Goal: Task Accomplishment & Management: Manage account settings

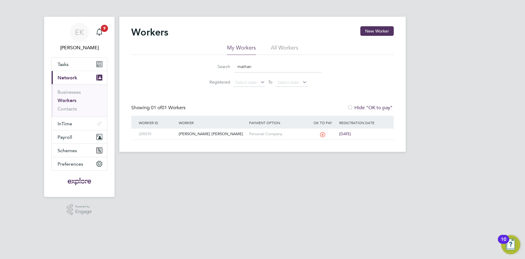
click at [267, 61] on input "mathan" at bounding box center [277, 67] width 87 height 12
drag, startPoint x: 221, startPoint y: 71, endPoint x: 156, endPoint y: 70, distance: 65.6
click at [234, 71] on input "mathan" at bounding box center [277, 67] width 87 height 12
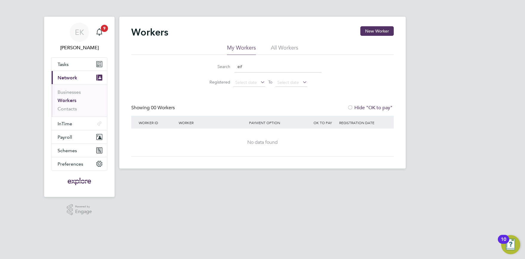
drag, startPoint x: 251, startPoint y: 65, endPoint x: 194, endPoint y: 66, distance: 57.9
click at [234, 66] on input "eif" at bounding box center [277, 67] width 87 height 12
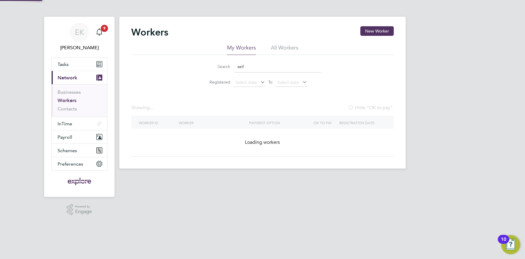
type input "seif"
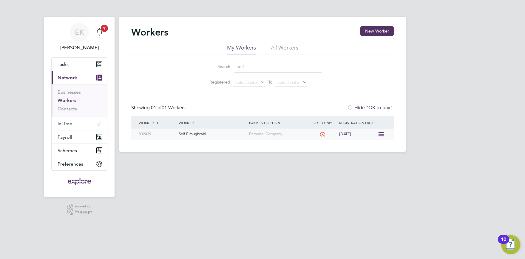
click at [199, 135] on div "Seif Elmughrabi" at bounding box center [212, 134] width 70 height 11
click at [199, 134] on div "Seif Elmughrabi" at bounding box center [212, 134] width 70 height 11
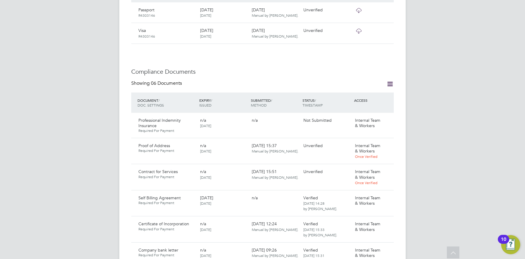
scroll to position [328, 0]
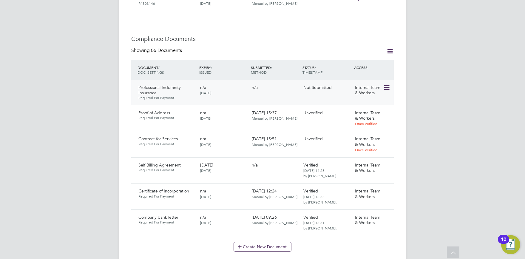
click at [386, 84] on icon at bounding box center [386, 87] width 6 height 7
click at [368, 120] on li "Delete Document" at bounding box center [367, 121] width 44 height 8
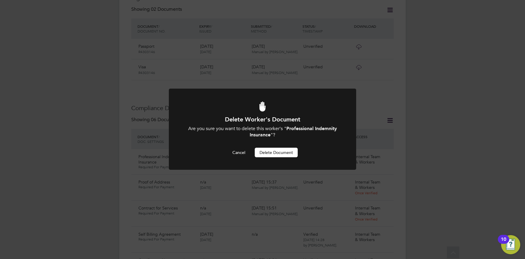
scroll to position [0, 0]
click at [272, 156] on button "Delete Document" at bounding box center [276, 153] width 43 height 10
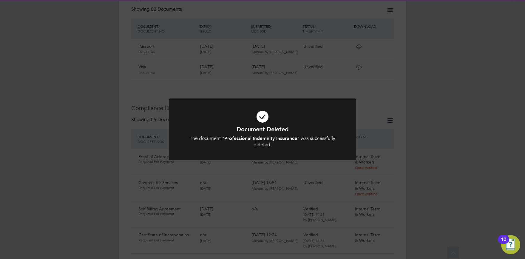
drag, startPoint x: 210, startPoint y: 157, endPoint x: 197, endPoint y: 166, distance: 15.5
click at [210, 158] on div at bounding box center [262, 129] width 187 height 62
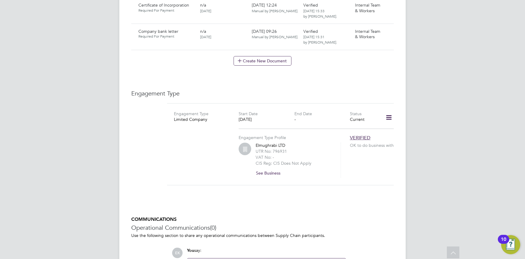
scroll to position [292, 0]
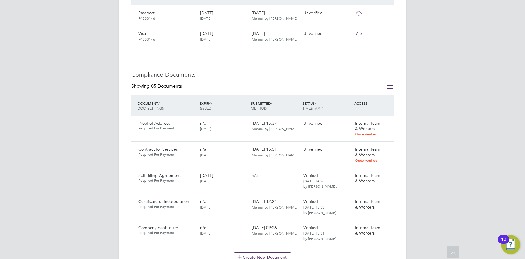
scroll to position [295, 0]
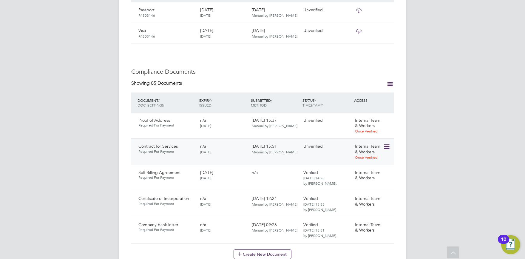
click at [388, 143] on icon at bounding box center [386, 146] width 6 height 7
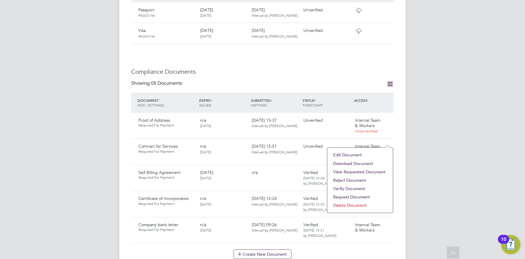
click at [357, 163] on li "Download Document" at bounding box center [360, 163] width 60 height 8
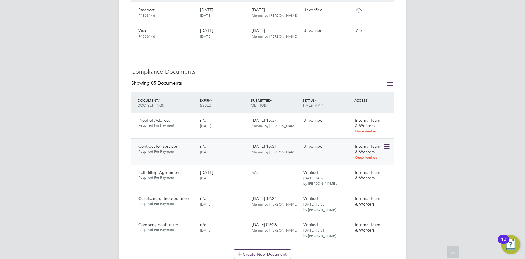
click at [385, 143] on icon at bounding box center [386, 146] width 6 height 7
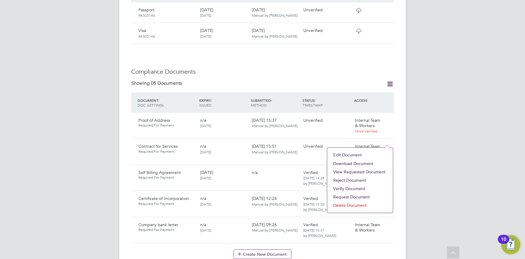
click at [353, 174] on li "View Requested Document" at bounding box center [360, 172] width 60 height 8
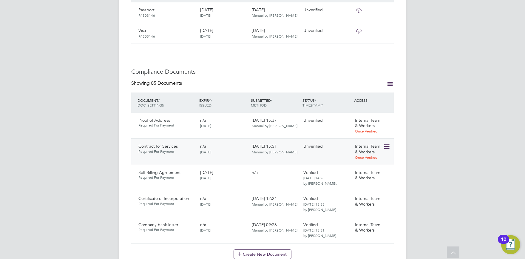
click at [386, 143] on icon at bounding box center [386, 146] width 6 height 7
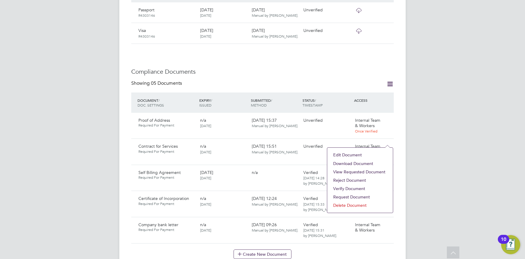
click at [350, 178] on li "Reject Document" at bounding box center [360, 180] width 60 height 8
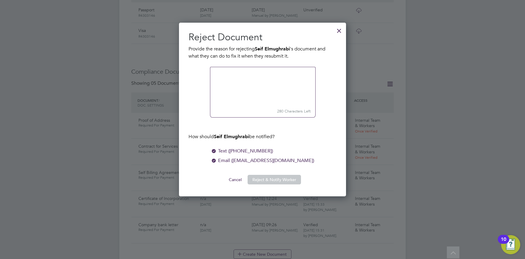
scroll to position [174, 167]
click at [245, 108] on small "280 Characters Left" at bounding box center [263, 111] width 106 height 12
click at [261, 107] on small "280 Characters Left" at bounding box center [263, 111] width 106 height 12
click at [235, 78] on textarea at bounding box center [263, 87] width 106 height 40
type textarea "unsigned"
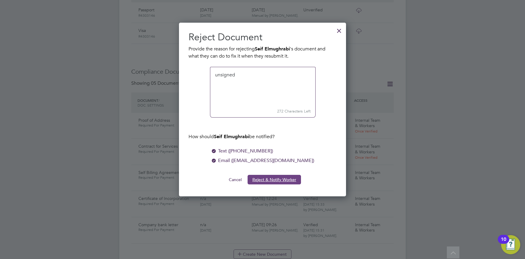
click at [275, 181] on button "Reject & Notify Worker" at bounding box center [274, 180] width 53 height 10
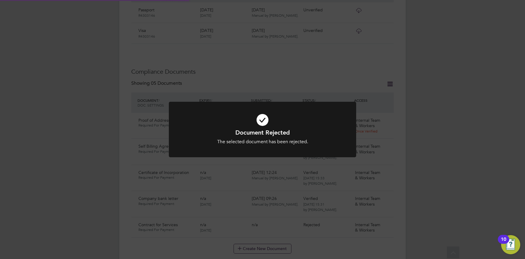
click at [267, 175] on div "Document Rejected The selected document has been rejected. Cancel Okay" at bounding box center [262, 129] width 525 height 259
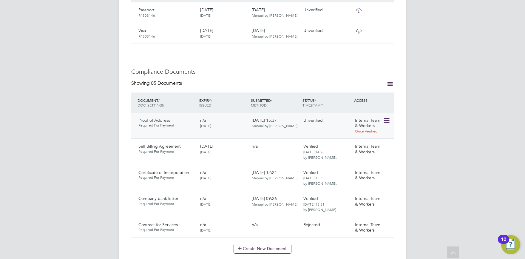
click at [389, 117] on icon at bounding box center [386, 120] width 6 height 7
click at [359, 137] on li "Download Document" at bounding box center [364, 137] width 47 height 8
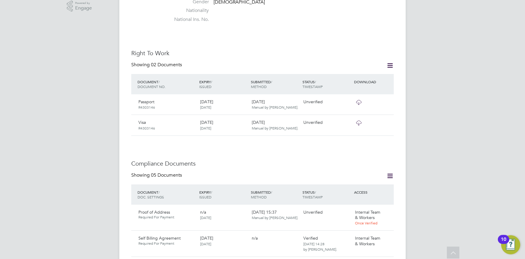
scroll to position [230, 0]
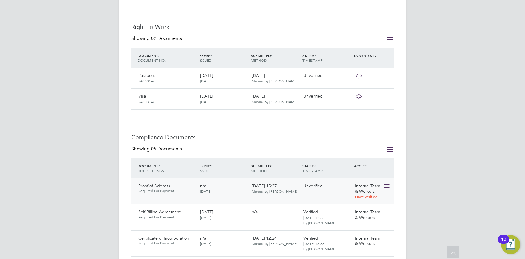
click at [387, 183] on icon at bounding box center [386, 186] width 6 height 7
click at [364, 220] on li "Verify Document" at bounding box center [364, 219] width 47 height 8
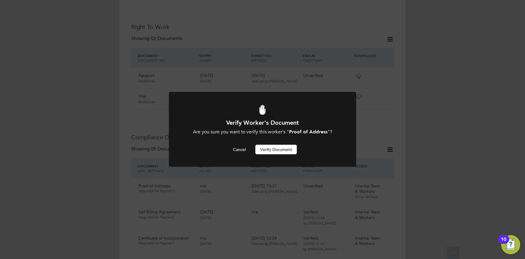
scroll to position [0, 0]
click at [280, 149] on button "Verify Document" at bounding box center [275, 150] width 41 height 10
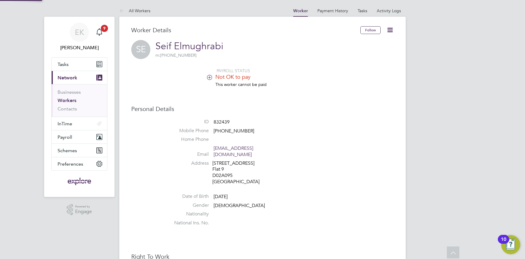
scroll to position [230, 0]
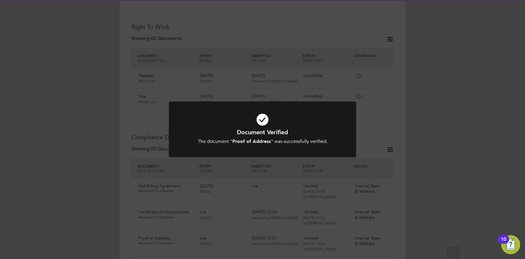
click at [441, 130] on div "Document Verified The document " Proof of Address " was successfully verified. …" at bounding box center [262, 129] width 525 height 259
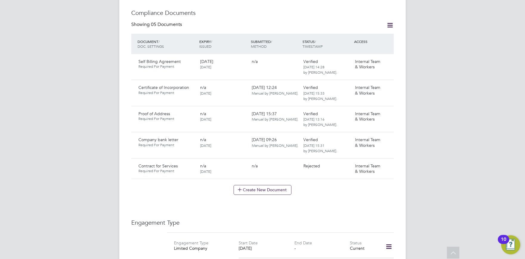
scroll to position [361, 0]
